Goal: Task Accomplishment & Management: Use online tool/utility

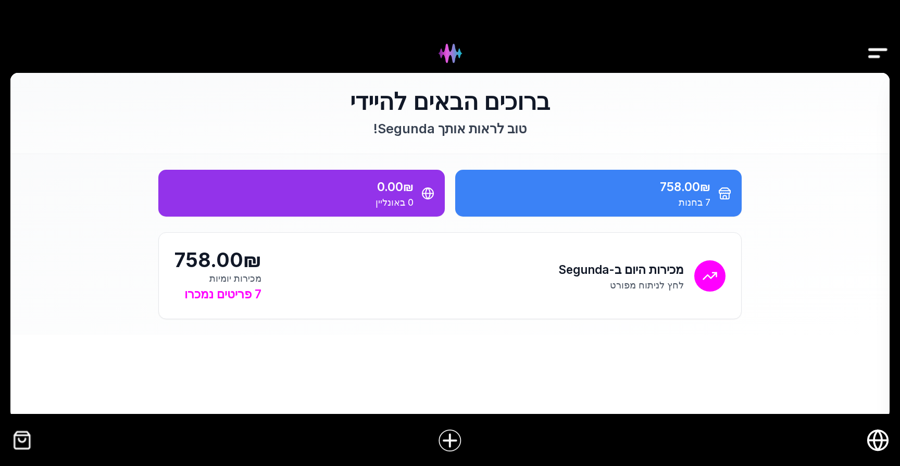
click at [867, 45] on div at bounding box center [450, 36] width 900 height 73
click at [881, 54] on img "Drawer" at bounding box center [878, 53] width 23 height 40
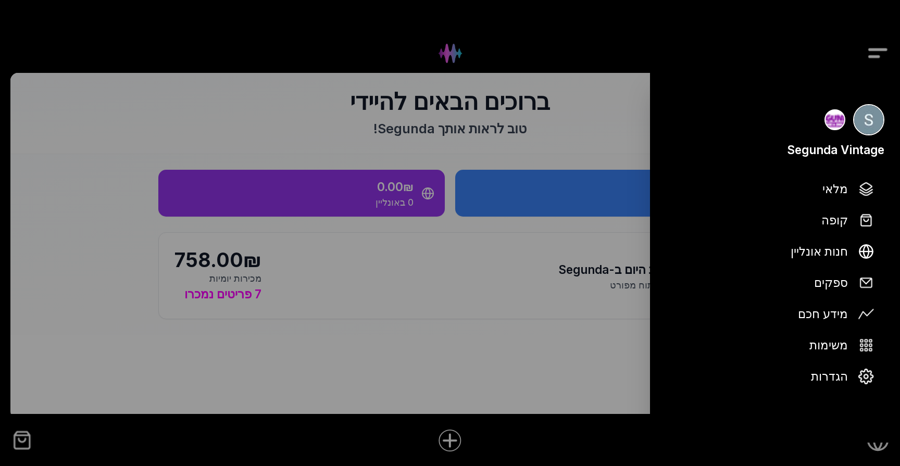
click at [554, 364] on div at bounding box center [450, 233] width 900 height 466
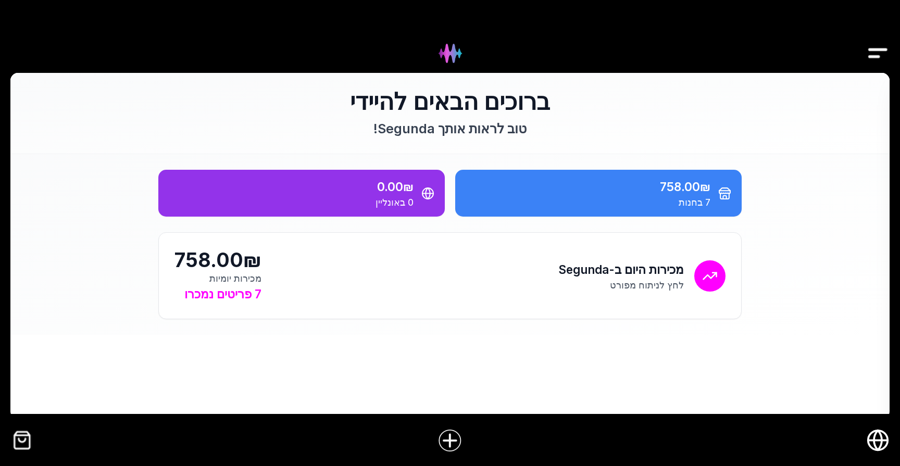
click at [880, 53] on img "Drawer" at bounding box center [878, 53] width 23 height 40
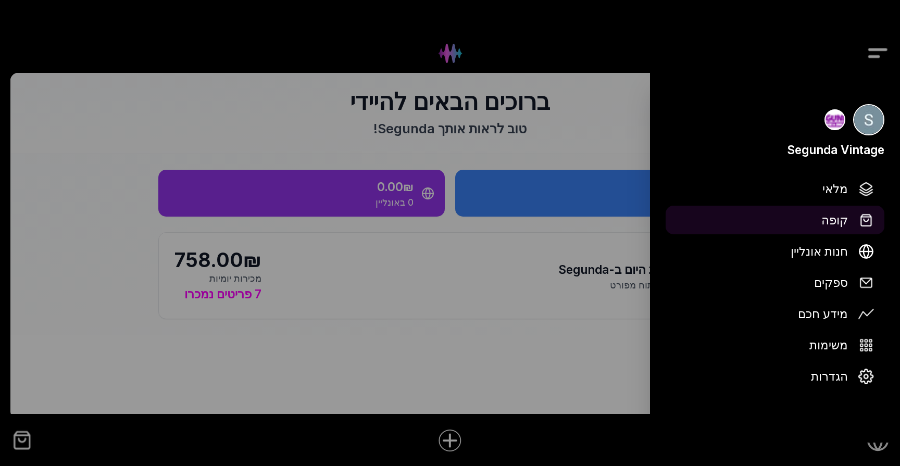
click at [839, 220] on span "קופה" at bounding box center [835, 220] width 27 height 18
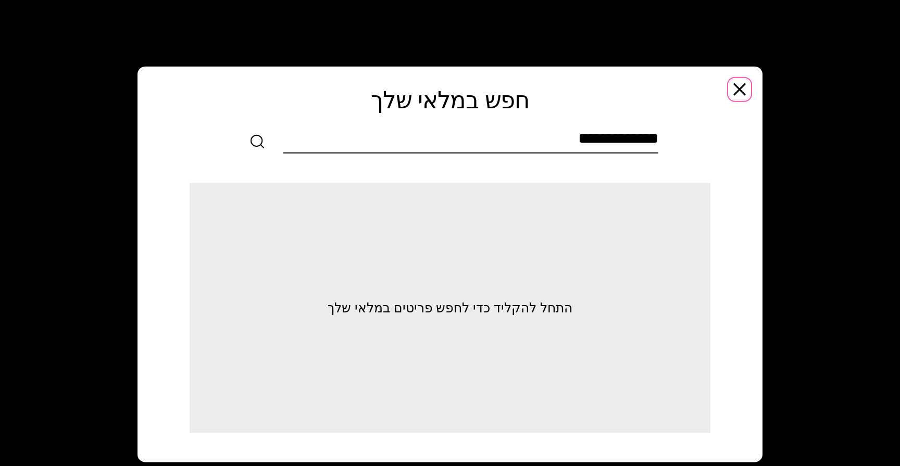
click at [743, 85] on icon "button" at bounding box center [740, 89] width 10 height 10
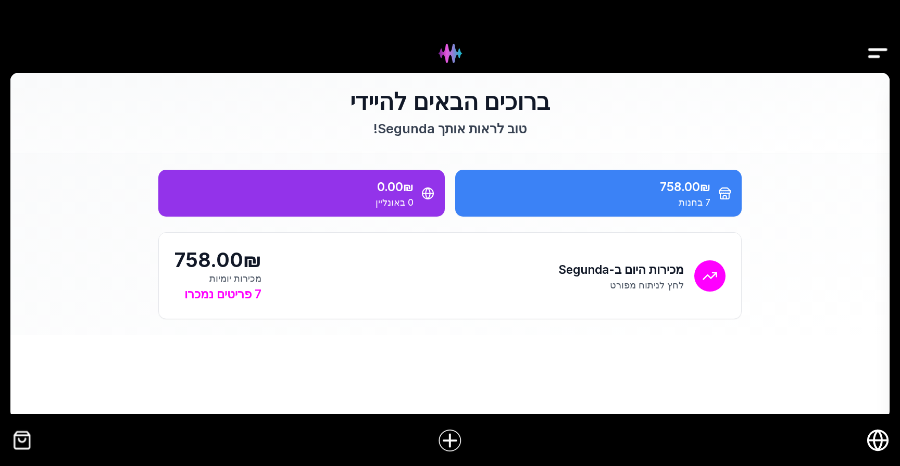
click at [874, 58] on img "Drawer" at bounding box center [878, 53] width 23 height 40
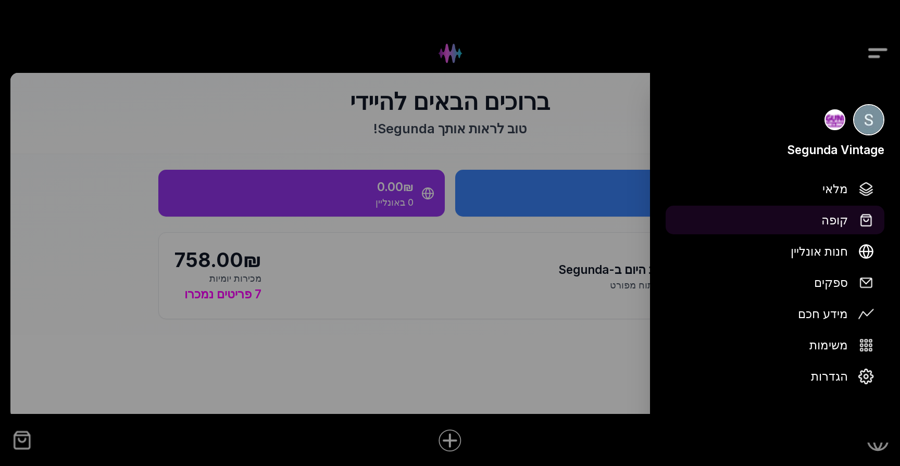
click at [841, 210] on button "קופה" at bounding box center [775, 220] width 219 height 29
